Goal: Task Accomplishment & Management: Use online tool/utility

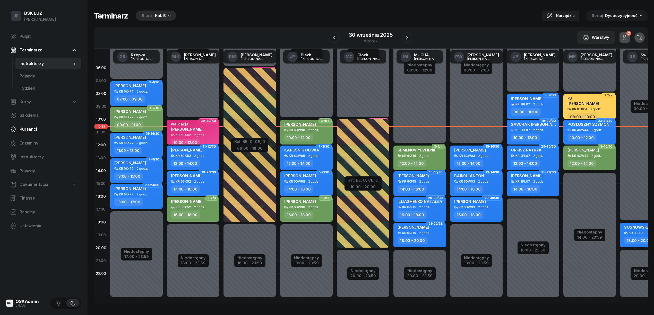
click at [25, 129] on span "Kursanci" at bounding box center [48, 129] width 57 height 7
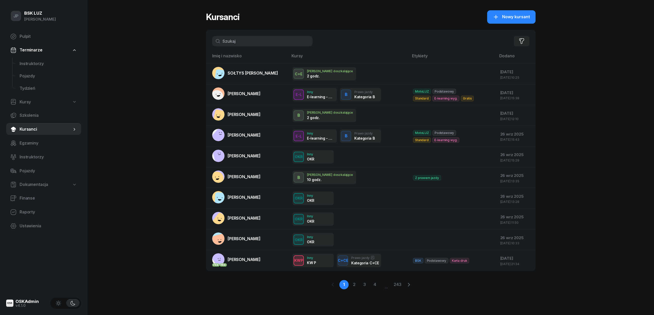
click at [225, 45] on input "text" at bounding box center [262, 41] width 100 height 10
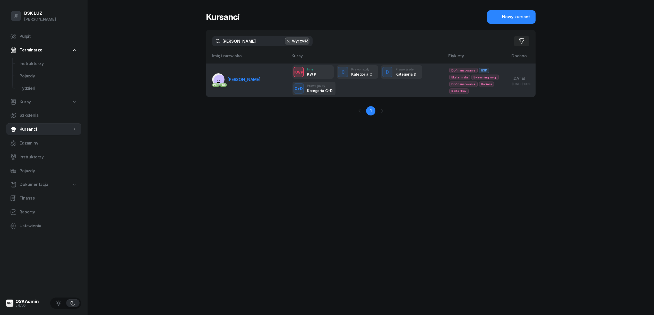
type input "[PERSON_NAME]"
click at [231, 77] on span "[PERSON_NAME]" at bounding box center [243, 79] width 33 height 5
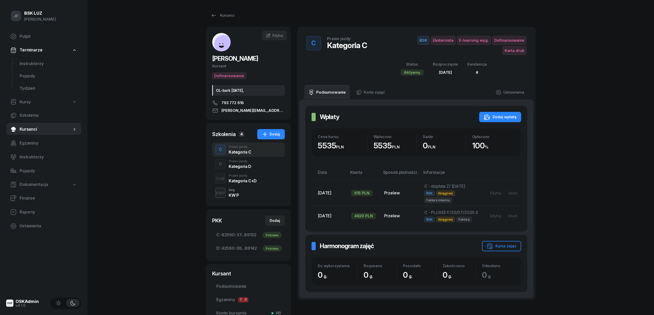
click at [232, 193] on div "KW P" at bounding box center [233, 195] width 10 height 4
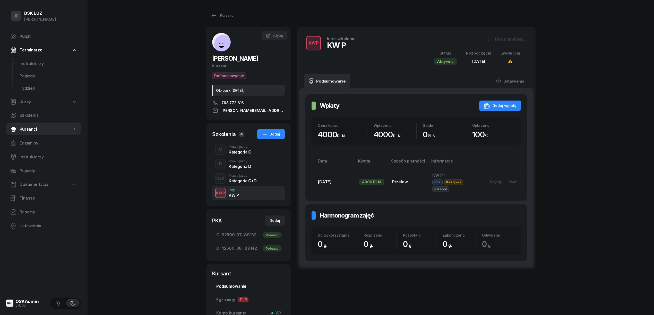
click at [232, 286] on span "Podsumowanie" at bounding box center [248, 286] width 64 height 7
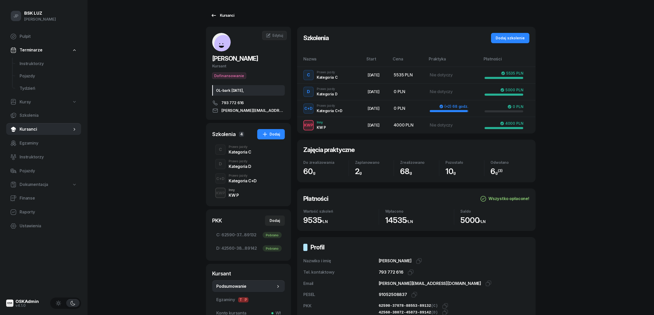
click at [224, 16] on div "Kursanci" at bounding box center [222, 15] width 24 height 6
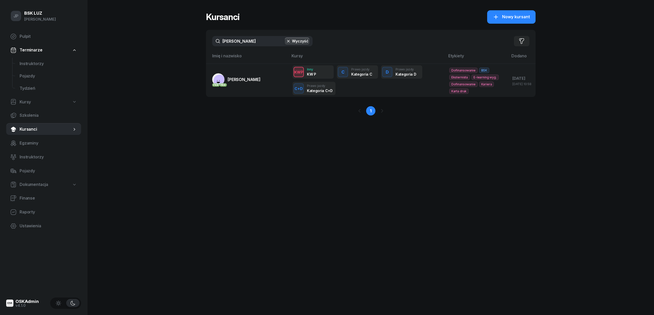
drag, startPoint x: 240, startPoint y: 40, endPoint x: 222, endPoint y: 41, distance: 18.3
click at [222, 41] on input "[PERSON_NAME]" at bounding box center [262, 41] width 100 height 10
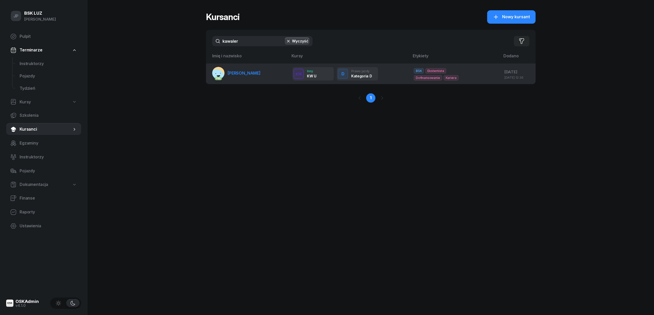
type input "kawaler"
click at [232, 74] on span "[PERSON_NAME]" at bounding box center [243, 73] width 33 height 5
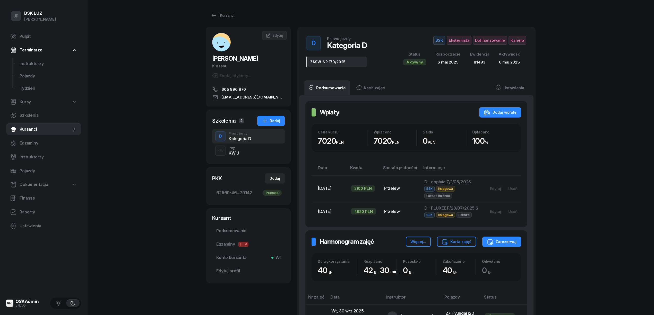
click at [234, 153] on div "KW U" at bounding box center [233, 153] width 10 height 4
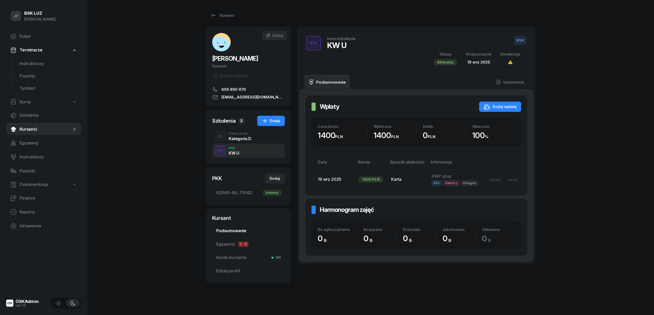
click at [229, 231] on span "Podsumowanie" at bounding box center [248, 231] width 64 height 7
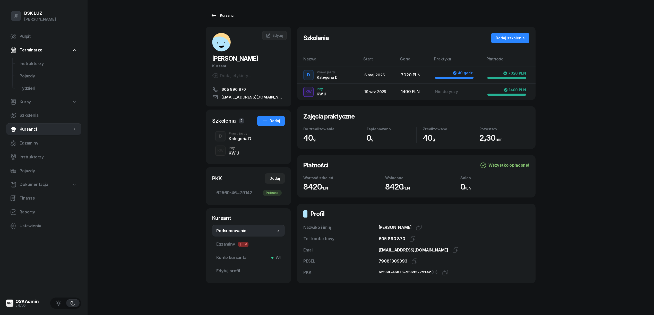
click at [224, 13] on div "Kursanci" at bounding box center [222, 15] width 24 height 6
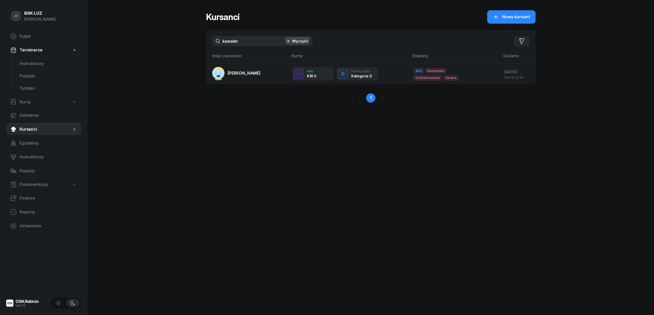
drag, startPoint x: 240, startPoint y: 40, endPoint x: 217, endPoint y: 44, distance: 23.5
click at [217, 44] on input "kawaler" at bounding box center [262, 41] width 100 height 10
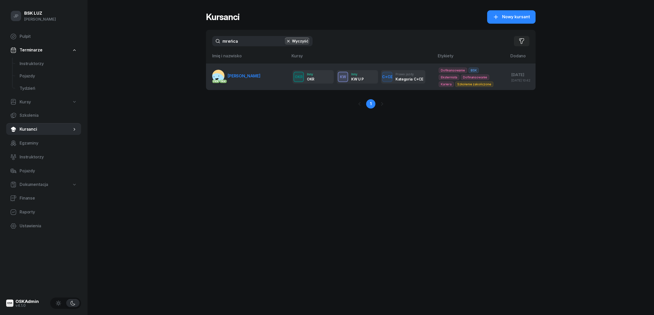
type input "mreńca"
click at [254, 78] on span "[PERSON_NAME]" at bounding box center [243, 75] width 33 height 5
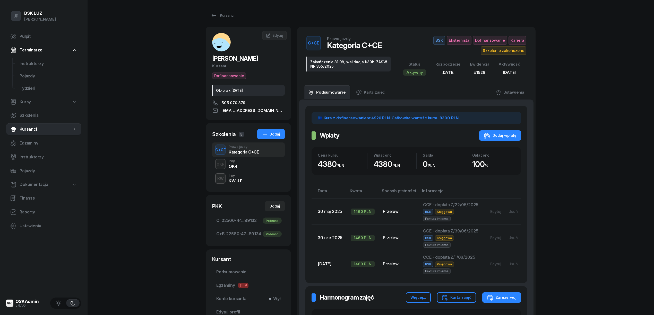
click at [236, 180] on div "KW U P" at bounding box center [235, 181] width 14 height 4
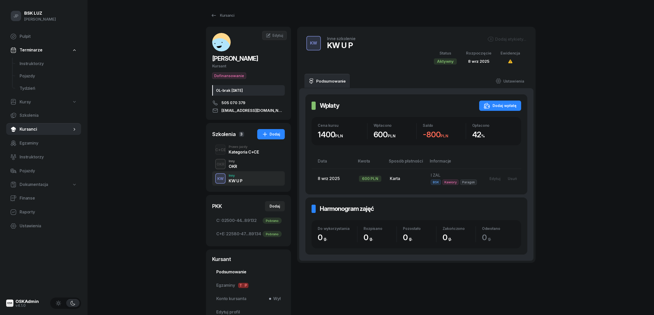
click at [228, 272] on span "Podsumowanie" at bounding box center [248, 272] width 64 height 7
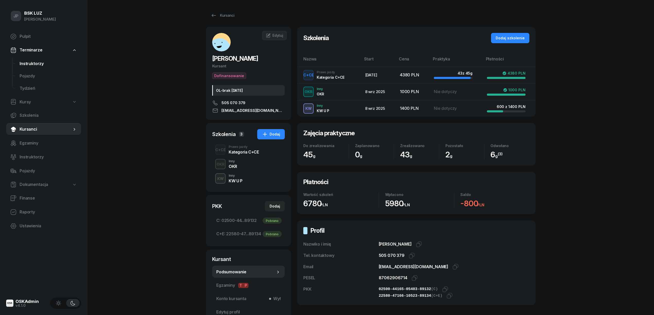
click at [28, 64] on span "Instruktorzy" at bounding box center [48, 63] width 57 height 7
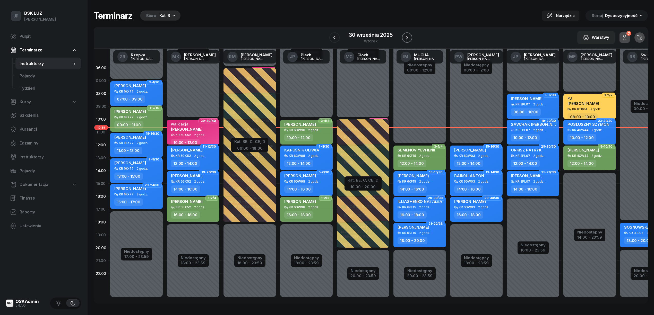
click at [407, 37] on icon "button" at bounding box center [407, 38] width 2 height 4
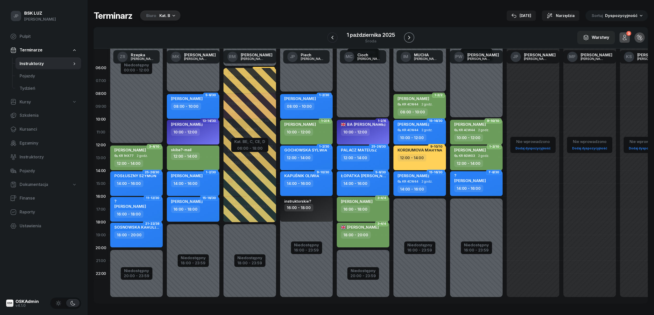
click at [407, 37] on icon "button" at bounding box center [409, 37] width 6 height 6
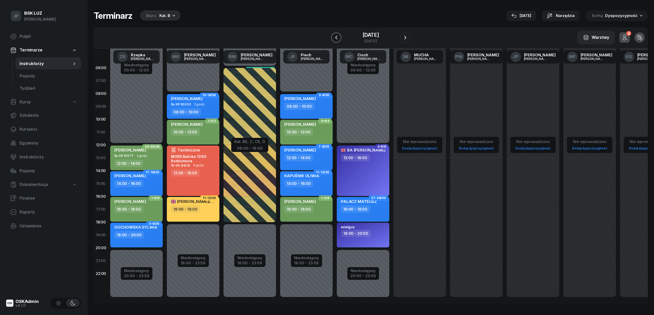
click at [334, 37] on icon "button" at bounding box center [336, 37] width 6 height 6
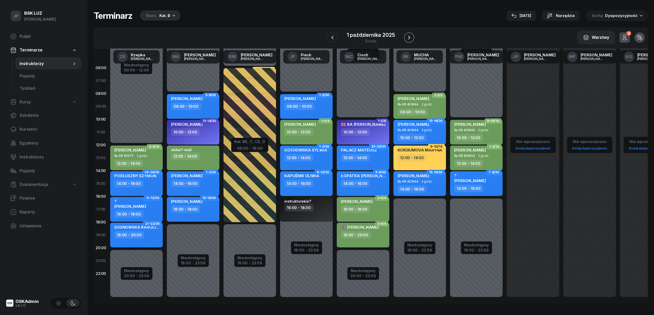
click at [409, 38] on icon "button" at bounding box center [409, 38] width 2 height 4
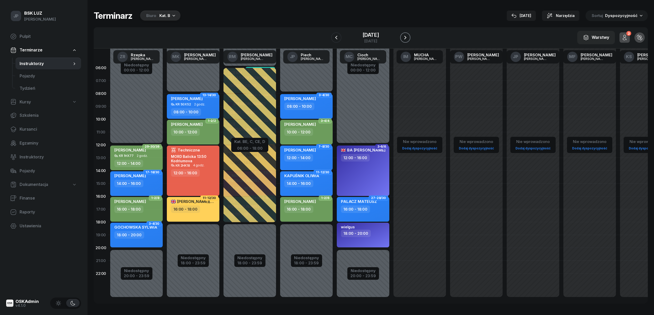
click at [406, 38] on icon "button" at bounding box center [405, 38] width 2 height 4
